Goal: Check status: Check status

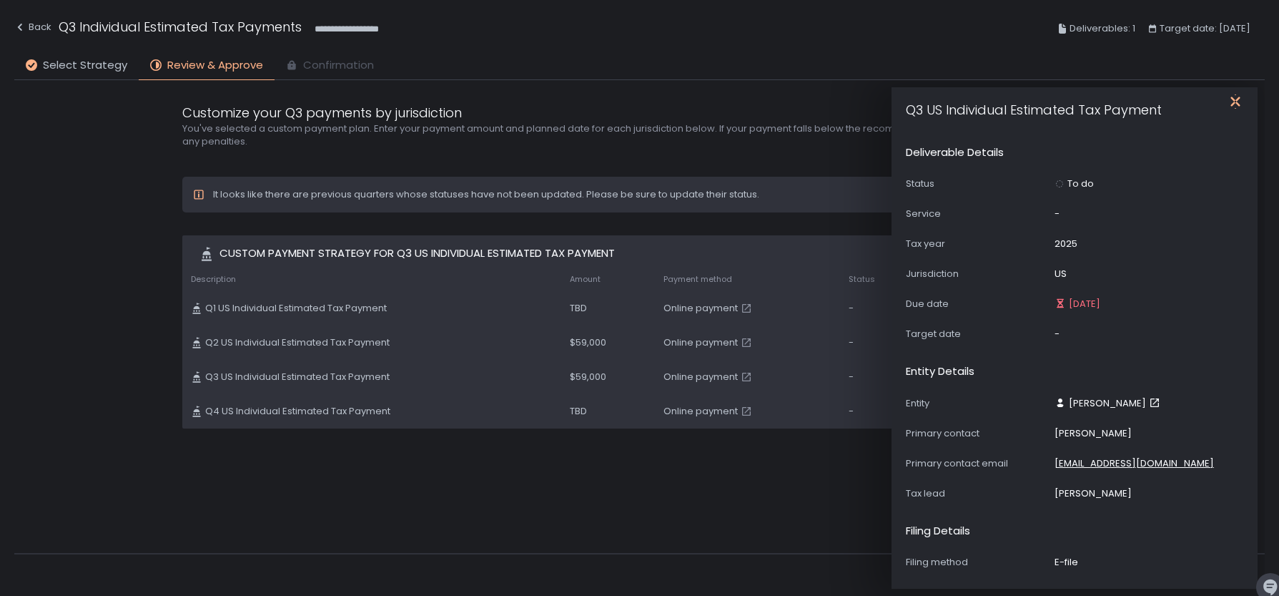
click at [1237, 100] on icon "button" at bounding box center [1235, 101] width 9 height 18
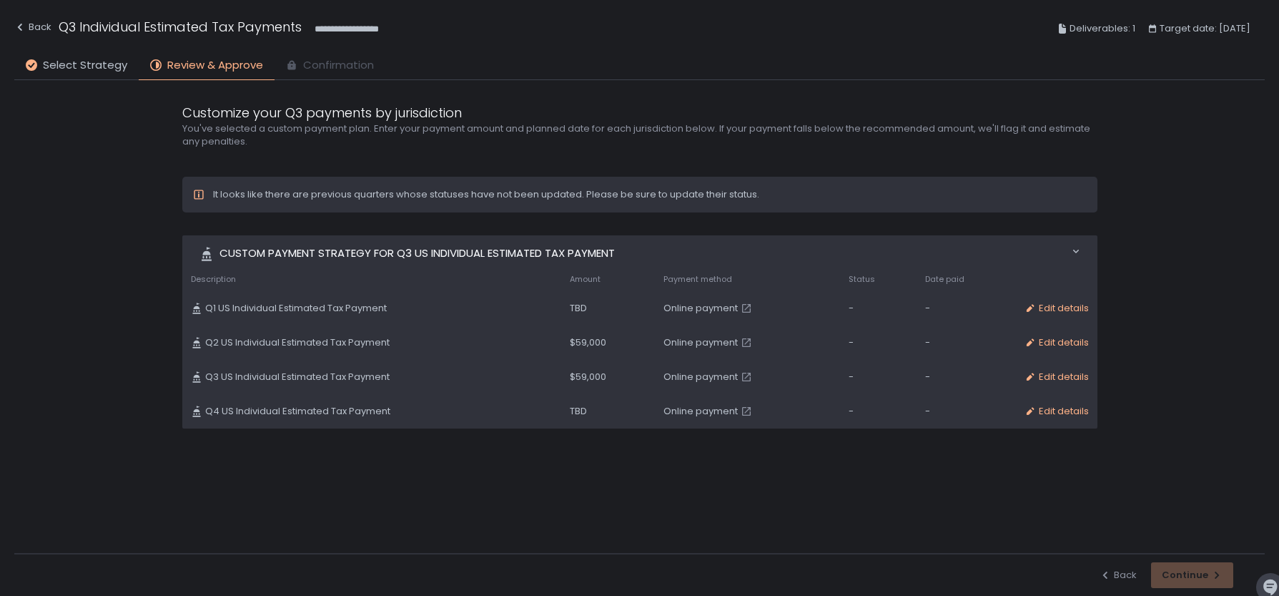
drag, startPoint x: 1002, startPoint y: 478, endPoint x: 992, endPoint y: 470, distance: 12.7
click at [1002, 478] on div "It looks like there are previous quarters whose statuses have not been updated.…" at bounding box center [639, 362] width 915 height 370
click at [1050, 369] on td "Edit details" at bounding box center [1057, 377] width 82 height 34
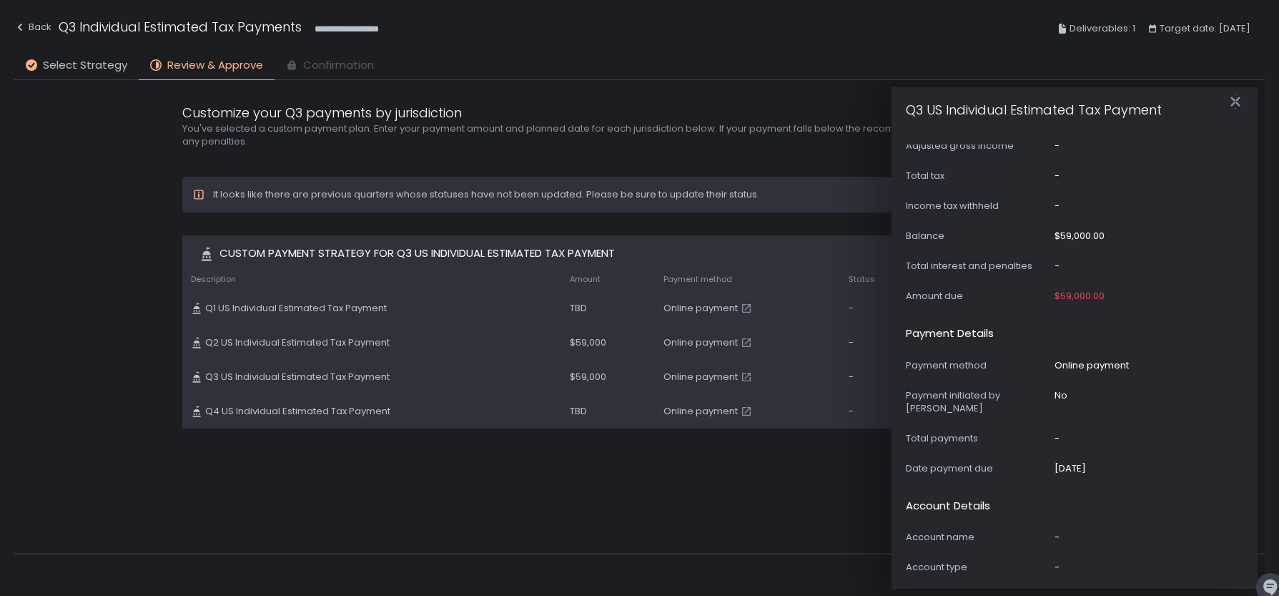
scroll to position [477, 0]
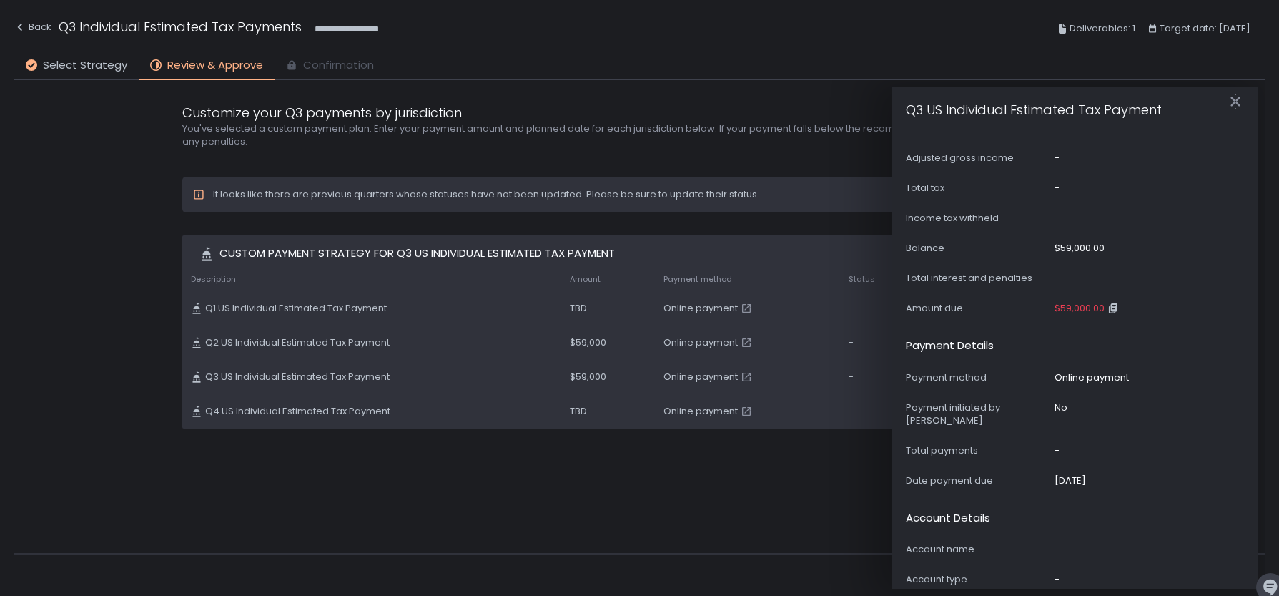
click at [1074, 302] on span "$59,000.00" at bounding box center [1080, 308] width 50 height 13
click at [1111, 305] on icon "button" at bounding box center [1113, 308] width 6 height 7
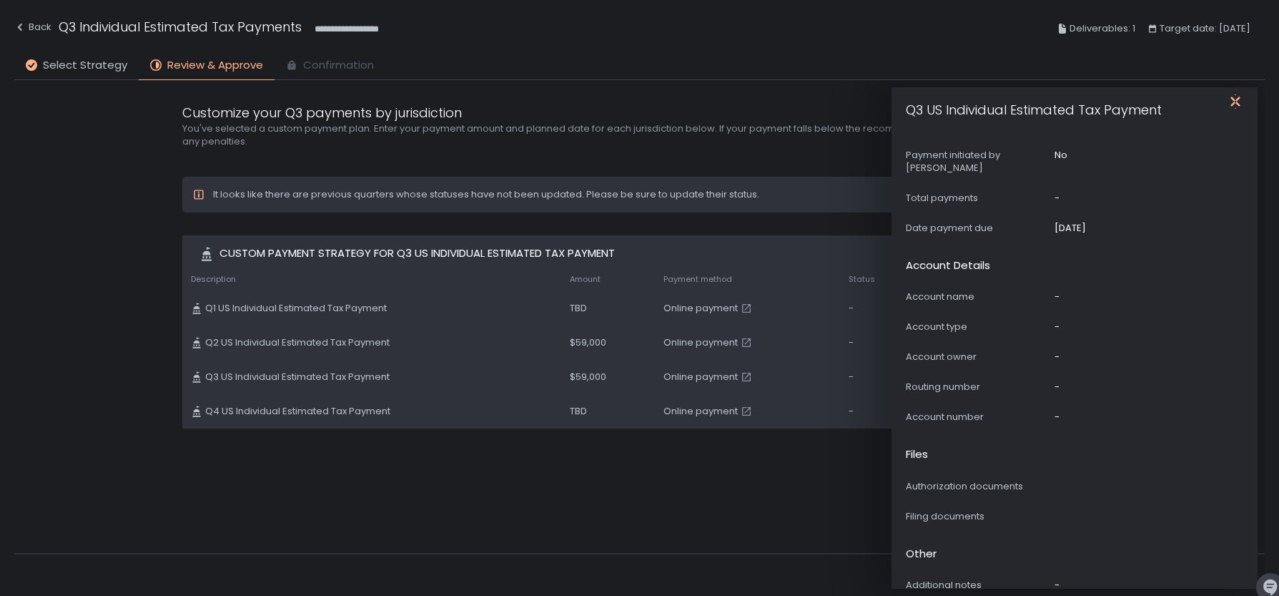
click at [1234, 102] on icon "button" at bounding box center [1235, 101] width 9 height 18
